Goal: Task Accomplishment & Management: Complete application form

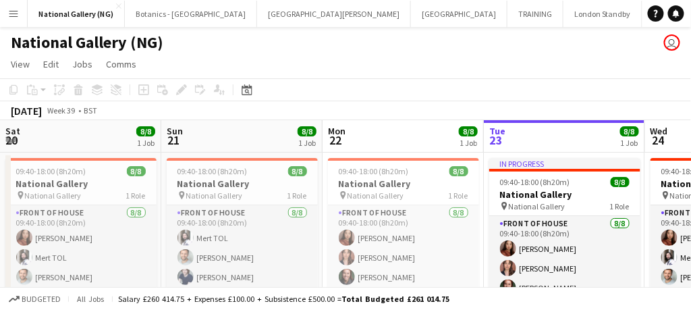
scroll to position [0, 322]
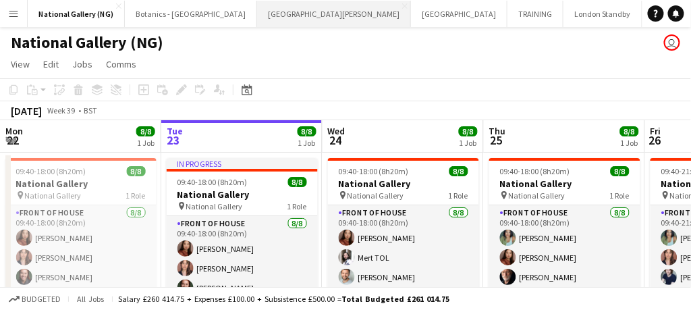
click at [268, 18] on button "[GEOGRAPHIC_DATA][PERSON_NAME] [GEOGRAPHIC_DATA] Close" at bounding box center [334, 14] width 154 height 26
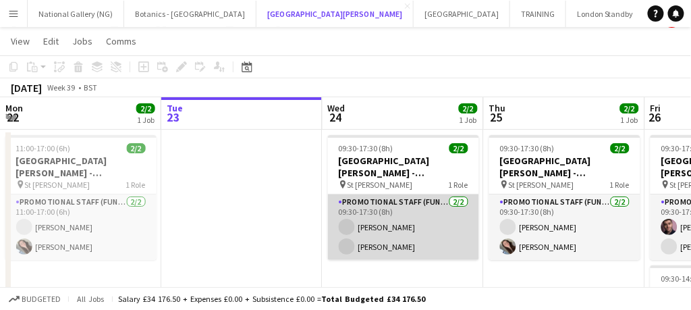
scroll to position [23, 0]
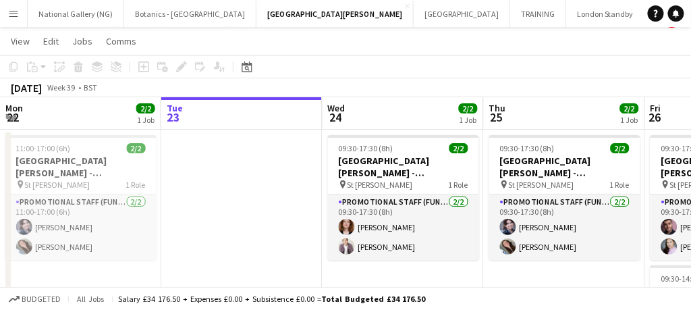
click at [12, 7] on button "Menu" at bounding box center [13, 13] width 27 height 27
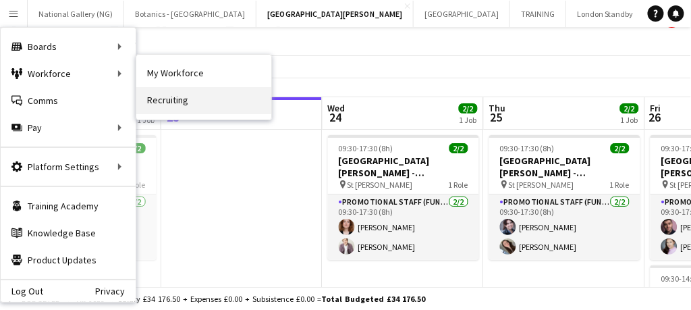
click at [189, 97] on link "Recruiting" at bounding box center [203, 100] width 135 height 27
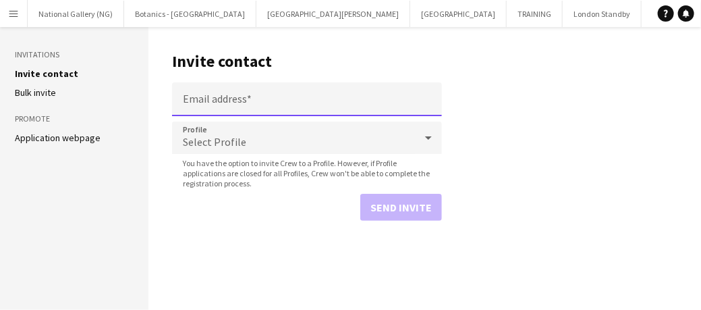
click at [237, 99] on input "Email address" at bounding box center [307, 99] width 270 height 34
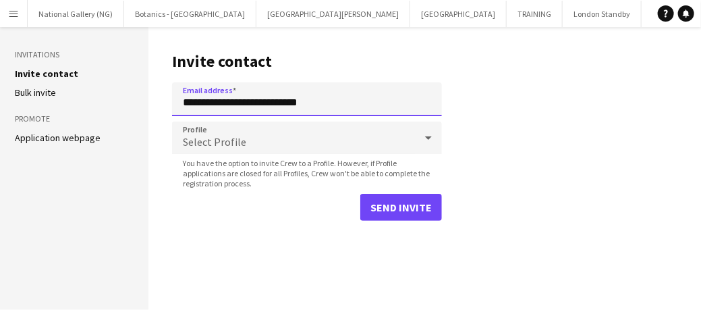
type input "**********"
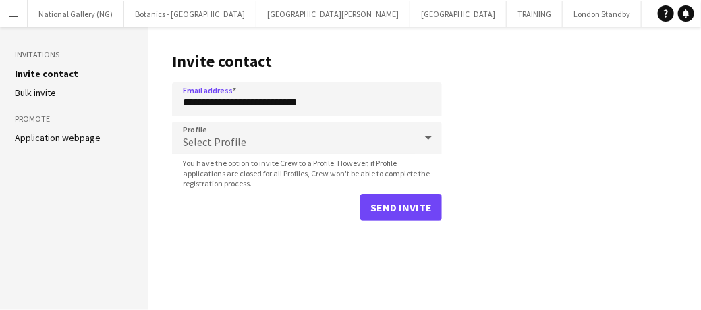
click at [428, 142] on icon at bounding box center [428, 137] width 16 height 27
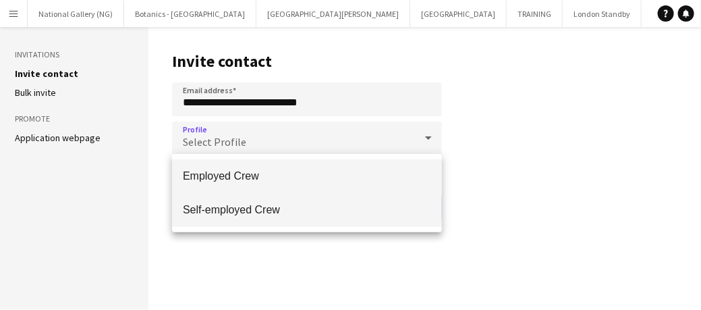
click at [283, 213] on span "Self-employed Crew" at bounding box center [307, 209] width 248 height 13
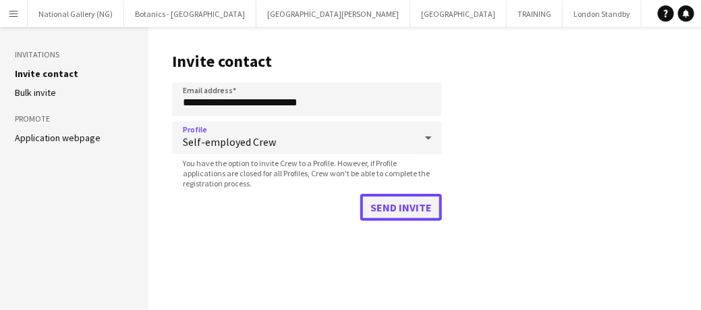
click at [394, 208] on button "Send invite" at bounding box center [401, 207] width 82 height 27
